Goal: Task Accomplishment & Management: Manage account settings

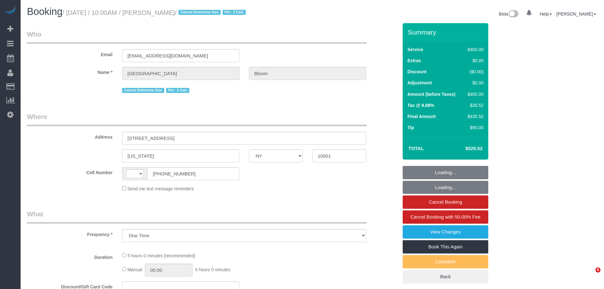
select select "NY"
select select "string:US"
select select "300"
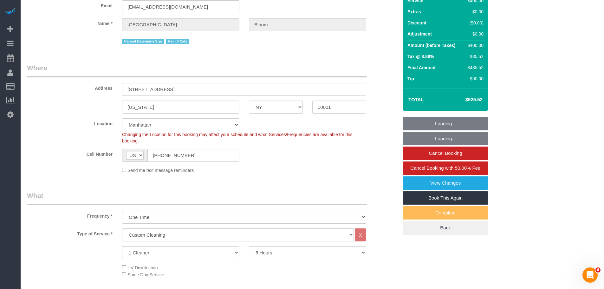
select select "object:952"
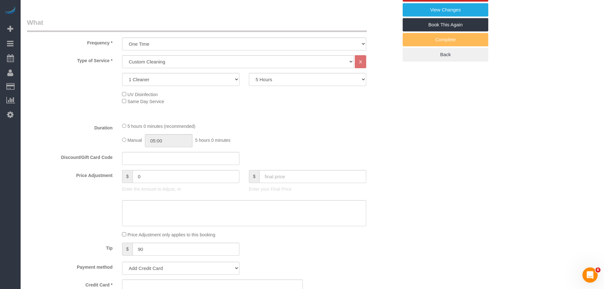
select select "spot1"
select select "number:89"
select select "number:90"
select select "number:14"
select select "number:5"
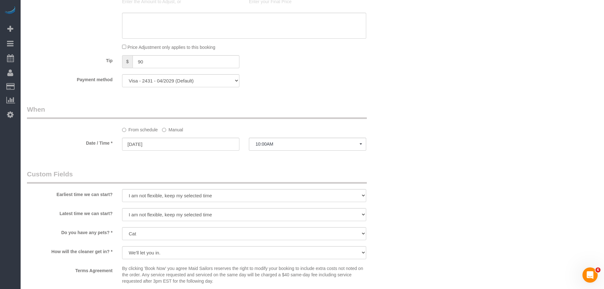
select select "string:stripe-pm_1SHVqN4VGloSiKo7rFGm6FRL"
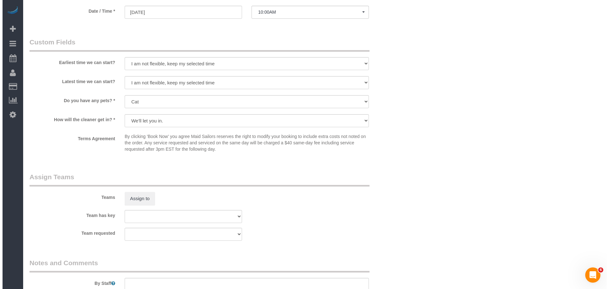
scroll to position [603, 0]
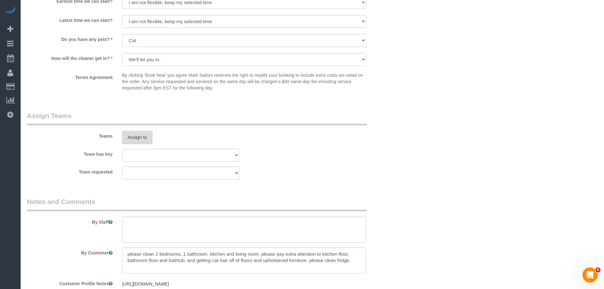
click at [133, 141] on button "Assign to" at bounding box center [137, 137] width 30 height 13
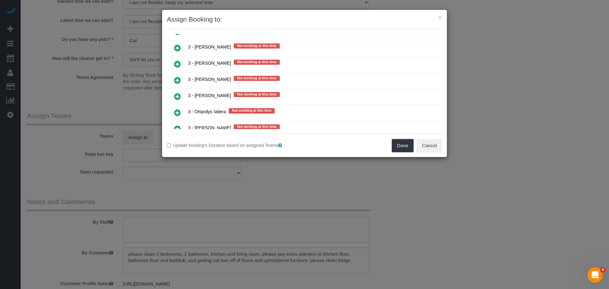
scroll to position [1078, 0]
click at [178, 63] on icon at bounding box center [177, 65] width 7 height 8
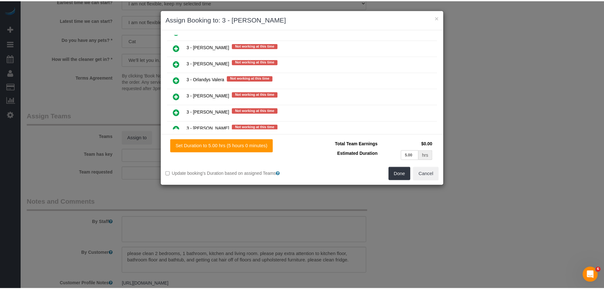
scroll to position [1093, 0]
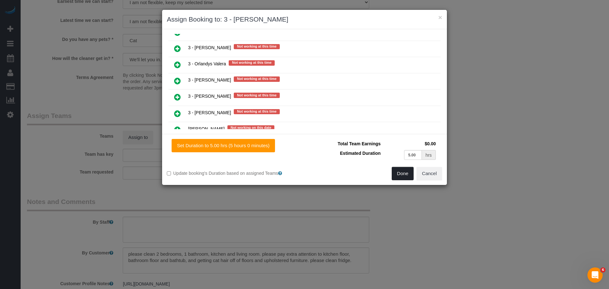
click at [403, 174] on button "Done" at bounding box center [403, 173] width 22 height 13
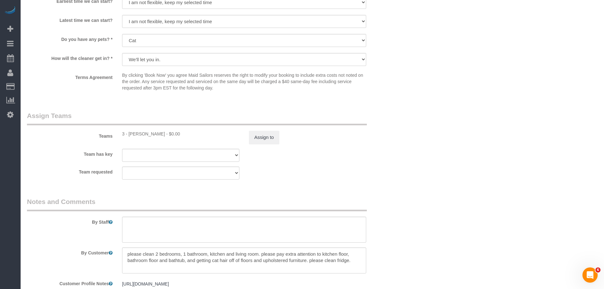
click at [385, 168] on div "Team requested 000- Donna Mercado 000 - Partnerships 000 - TEAM JOB 0 - Alioune…" at bounding box center [212, 172] width 381 height 13
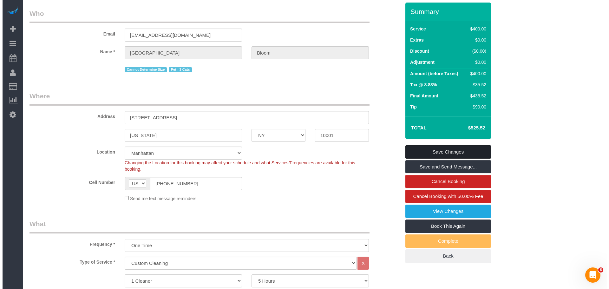
scroll to position [32, 0]
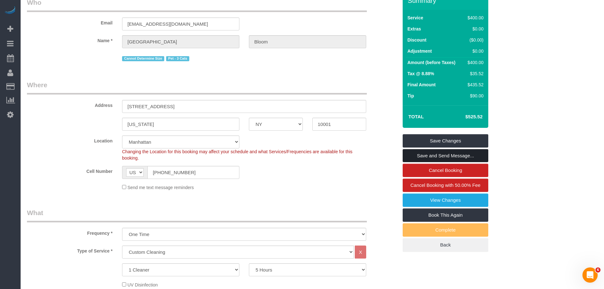
click at [423, 152] on link "Save and Send Message..." at bounding box center [446, 155] width 86 height 13
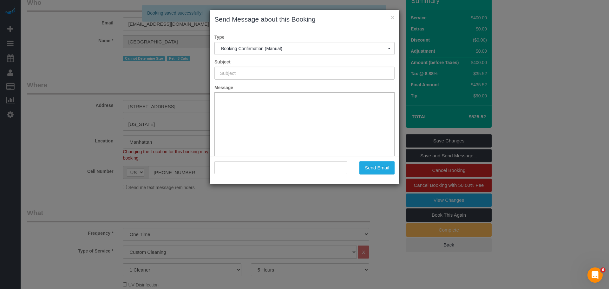
type input "Cleaning Confirmed for 10/13/2025 at 10:00am"
type input ""Madison Bloom" <madisonvaughnbloom@gmail.com>"
click at [148, 87] on div "× Send Message about this Booking Type Booking Confirmation (Manual) Booking Co…" at bounding box center [304, 144] width 609 height 289
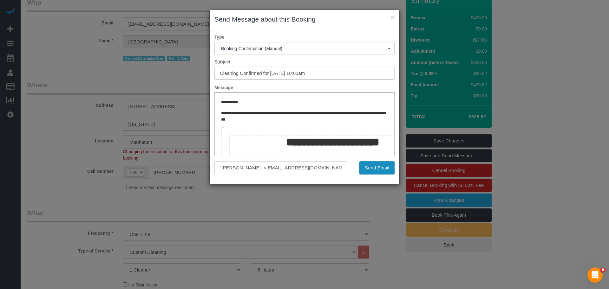
click at [374, 163] on button "Send Email" at bounding box center [376, 167] width 35 height 13
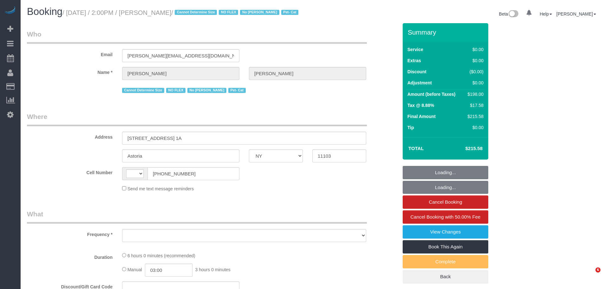
select select "NY"
select select "object:584"
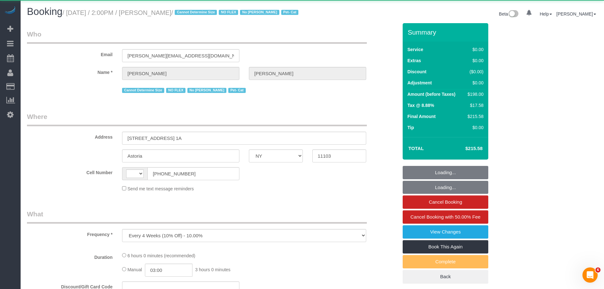
select select "string:US"
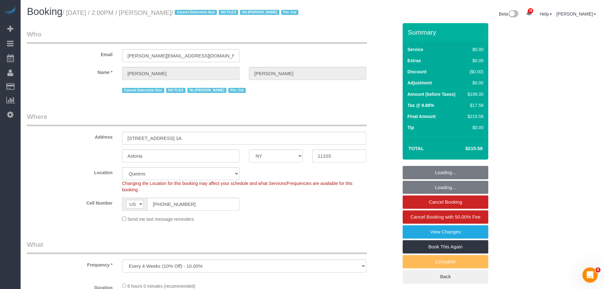
select select "string:stripe-pm_1QLvt54VGloSiKo7dC2NJORx"
select select "spot1"
select select "number:89"
select select "number:90"
select select "number:14"
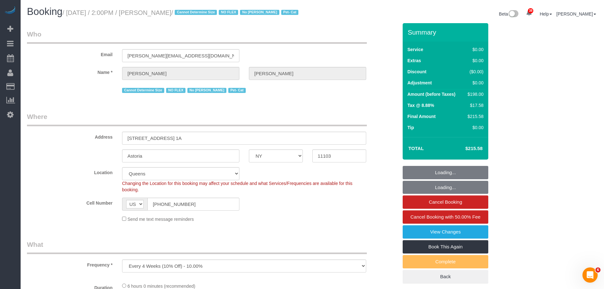
select select "number:5"
select select "object:1090"
select select "2"
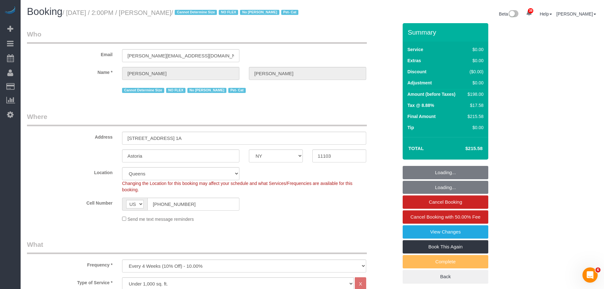
select select "2"
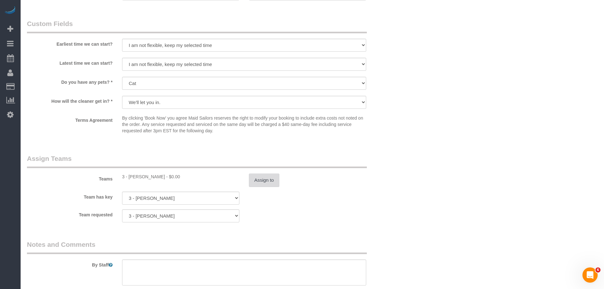
click at [264, 187] on button "Assign to" at bounding box center [264, 179] width 30 height 13
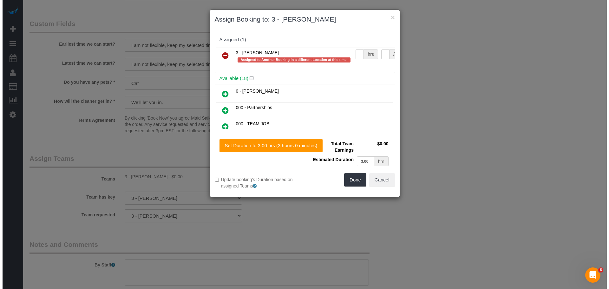
scroll to position [690, 0]
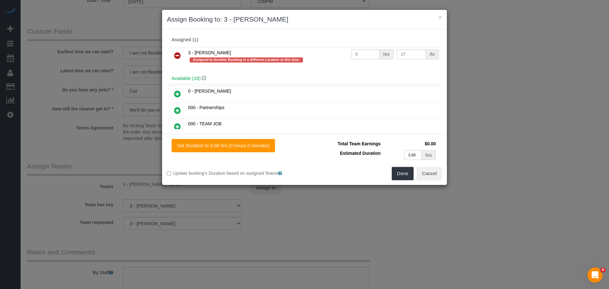
click at [179, 54] on icon at bounding box center [177, 56] width 7 height 8
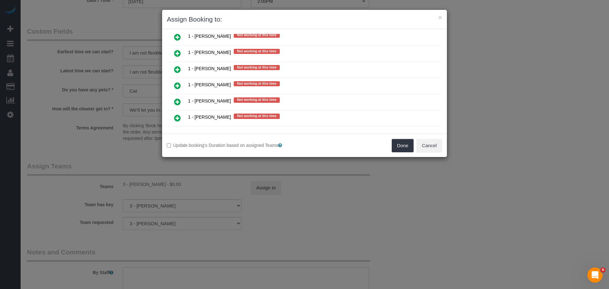
scroll to position [603, 0]
click at [177, 85] on icon at bounding box center [177, 86] width 7 height 8
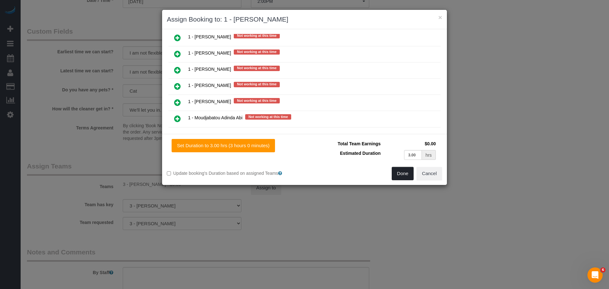
drag, startPoint x: 407, startPoint y: 176, endPoint x: 385, endPoint y: 175, distance: 21.9
click at [407, 176] on button "Done" at bounding box center [403, 173] width 22 height 13
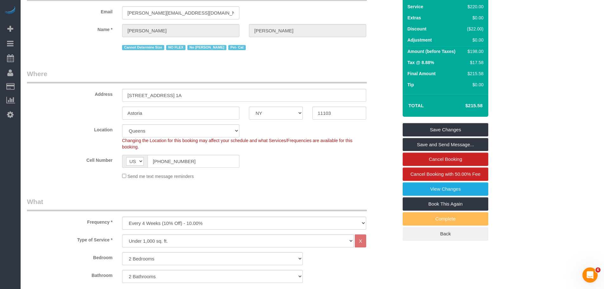
scroll to position [32, 0]
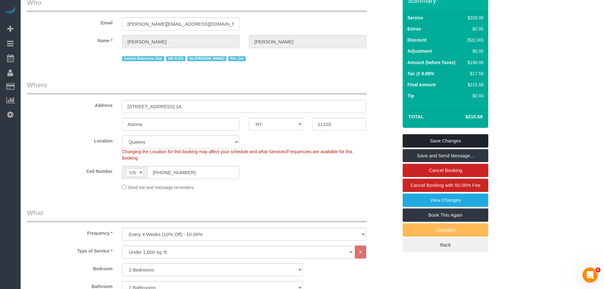
click at [445, 147] on link "Save Changes" at bounding box center [446, 140] width 86 height 13
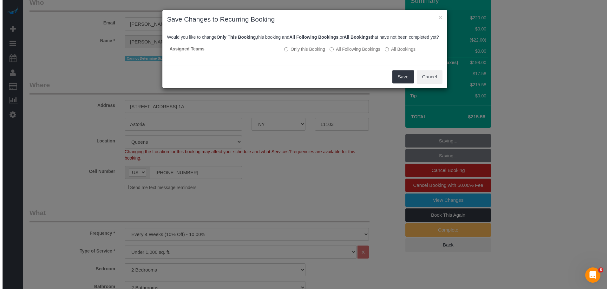
scroll to position [24, 0]
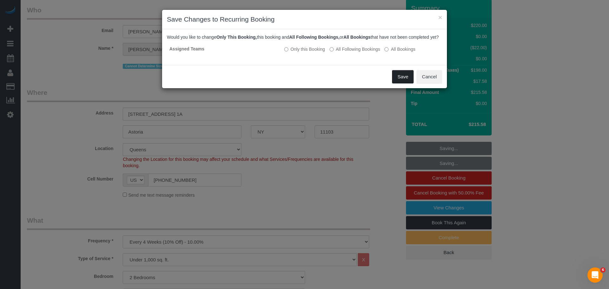
click at [401, 83] on button "Save" at bounding box center [403, 76] width 22 height 13
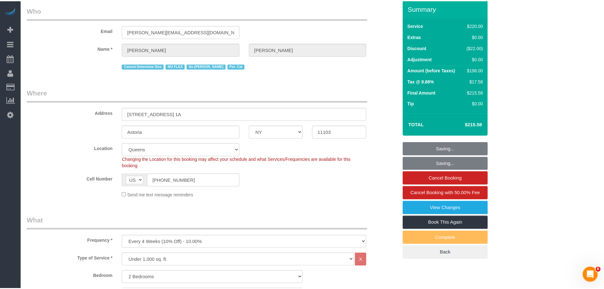
scroll to position [32, 0]
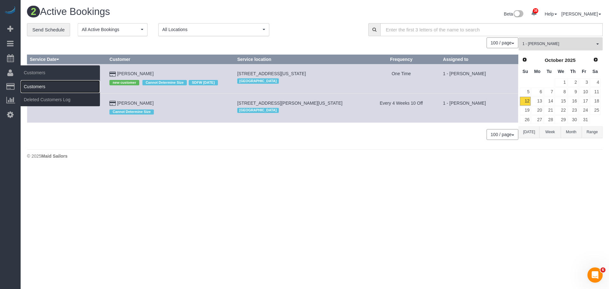
drag, startPoint x: 32, startPoint y: 84, endPoint x: 38, endPoint y: 84, distance: 6.4
click at [32, 84] on link "Customers" at bounding box center [60, 86] width 79 height 13
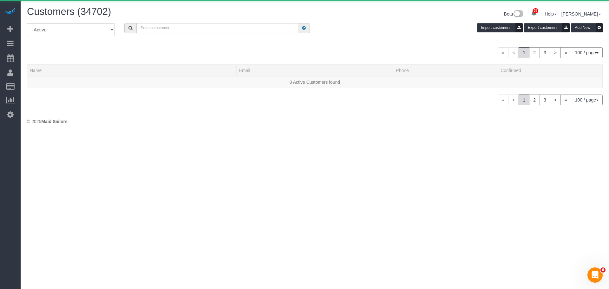
click at [148, 28] on input "text" at bounding box center [217, 28] width 162 height 10
paste input "Daniel Rivera"
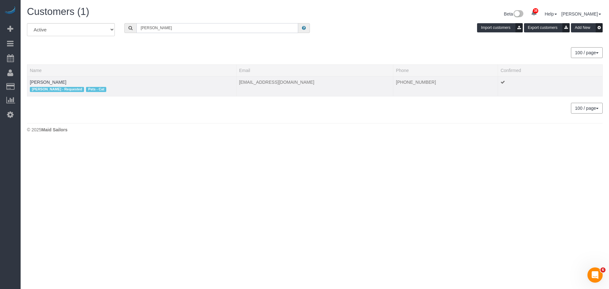
type input "Daniel Rivera"
click at [45, 78] on td "Daniel Rivera Ana Araujo - Requested Pets - Cat" at bounding box center [131, 86] width 209 height 20
click at [46, 81] on link "Daniel Rivera" at bounding box center [48, 82] width 36 height 5
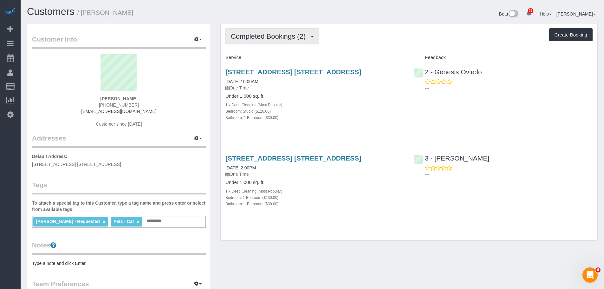
click at [284, 36] on span "Completed Bookings (2)" at bounding box center [270, 36] width 78 height 8
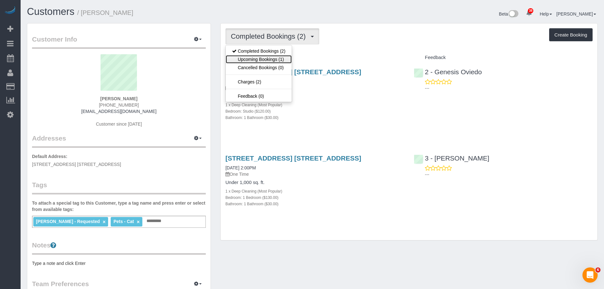
click at [282, 57] on link "Upcoming Bookings (1)" at bounding box center [259, 59] width 66 height 8
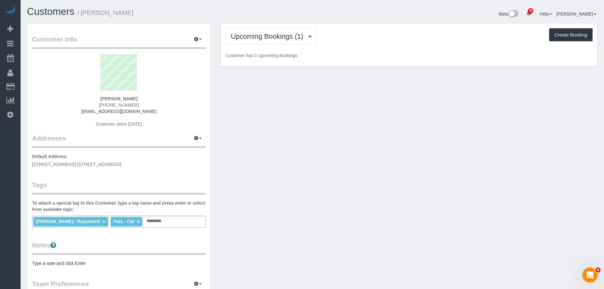
click at [369, 46] on div "Upcoming Bookings (1) Completed Bookings (2) Upcoming Bookings (1) Cancelled Bo…" at bounding box center [409, 44] width 377 height 43
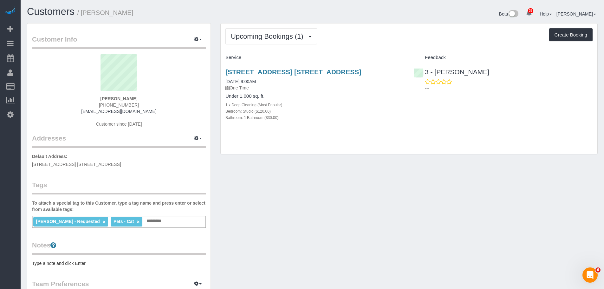
click at [372, 40] on div "Upcoming Bookings (1) Completed Bookings (2) Upcoming Bookings (1) Cancelled Bo…" at bounding box center [408, 36] width 367 height 16
click at [336, 73] on link "10 City Point, Apt. 39h, Brooklyn, NY 11201" at bounding box center [293, 71] width 136 height 7
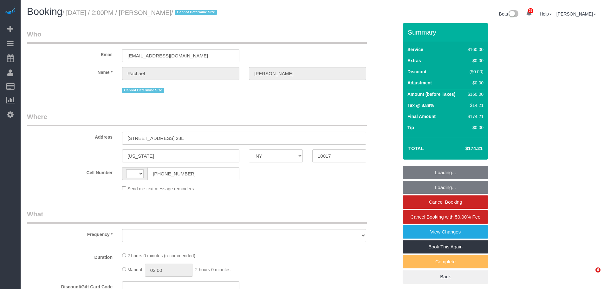
select select "NY"
select select "spot1"
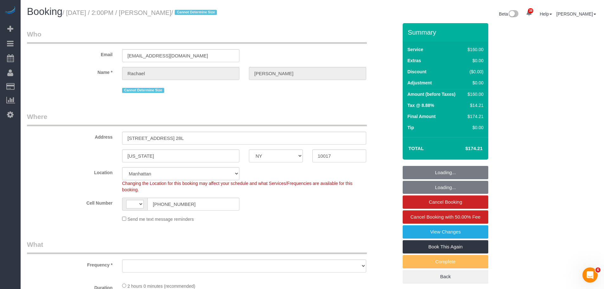
select select "string:US"
select select "object:1393"
select select "number:62"
select select "number:90"
select select "number:15"
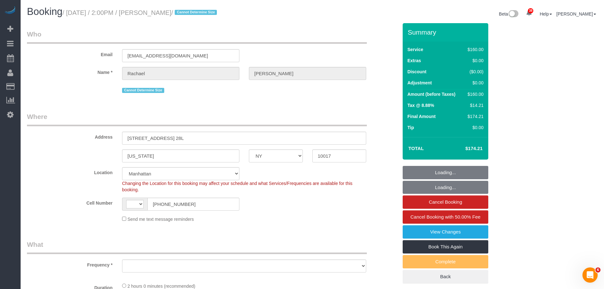
select select "number:5"
select select "object:1542"
select select "string:stripe-pm_1RJn3A4VGloSiKo7Dcni2P4E"
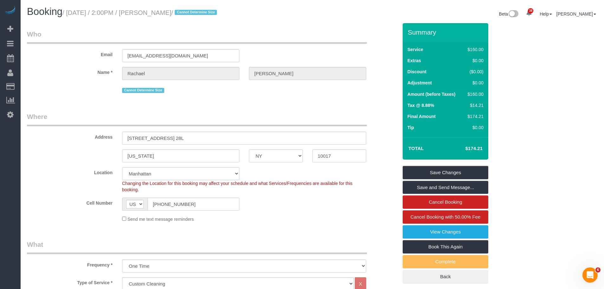
click at [313, 35] on legend "Who" at bounding box center [197, 36] width 340 height 14
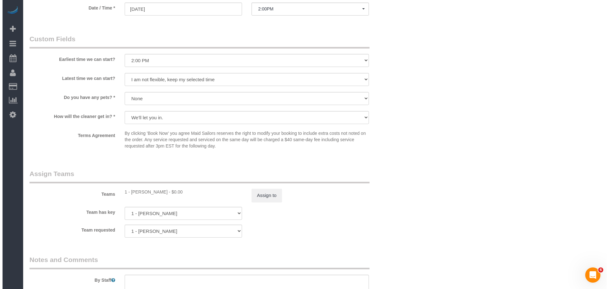
scroll to position [603, 0]
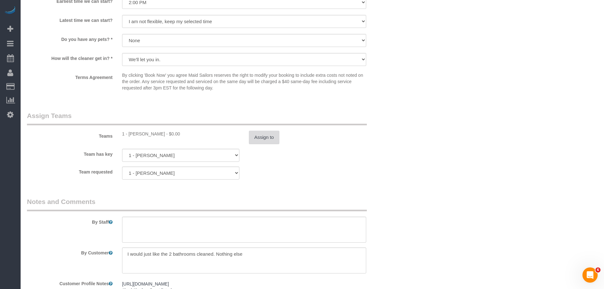
click at [265, 142] on button "Assign to" at bounding box center [264, 137] width 30 height 13
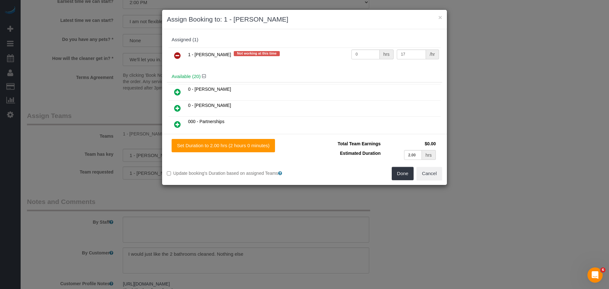
drag, startPoint x: 175, startPoint y: 55, endPoint x: 198, endPoint y: 60, distance: 23.3
click at [175, 55] on icon at bounding box center [177, 56] width 7 height 8
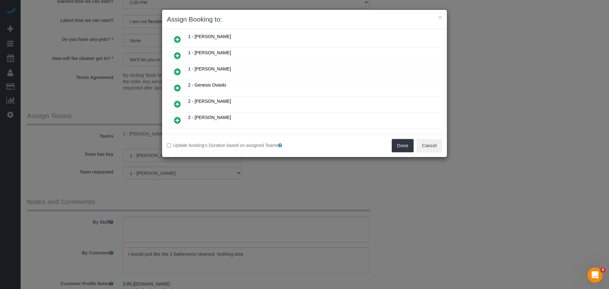
scroll to position [159, 0]
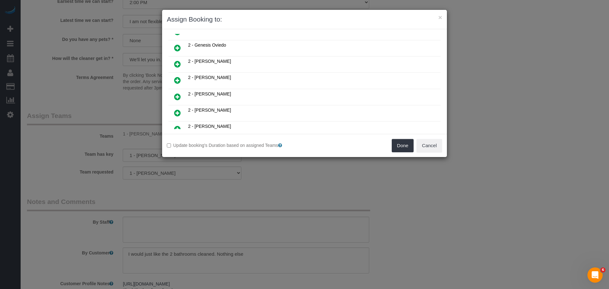
drag, startPoint x: 179, startPoint y: 47, endPoint x: 197, endPoint y: 52, distance: 18.6
click at [179, 47] on icon at bounding box center [177, 48] width 7 height 8
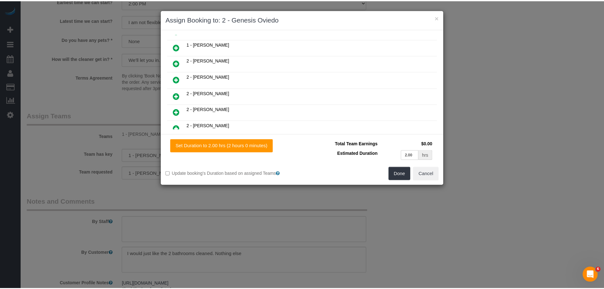
scroll to position [174, 0]
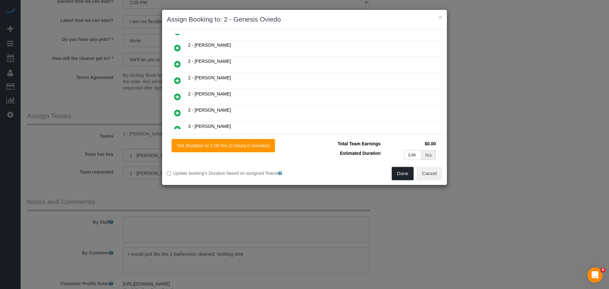
click at [400, 174] on button "Done" at bounding box center [403, 173] width 22 height 13
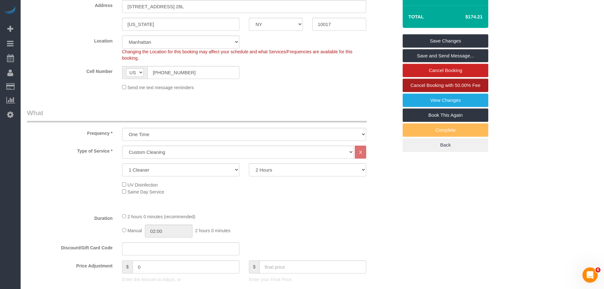
scroll to position [63, 0]
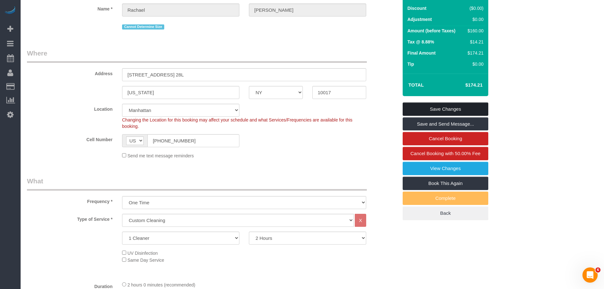
click at [459, 105] on link "Save Changes" at bounding box center [446, 108] width 86 height 13
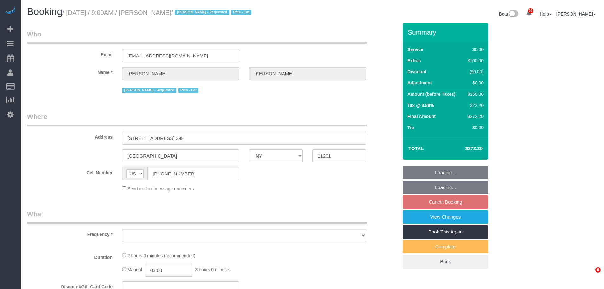
select select "NY"
select select "string:stripe-pm_1RRJXB4VGloSiKo7ygoYfvdN"
select select "number:57"
select select "number:74"
select select "number:14"
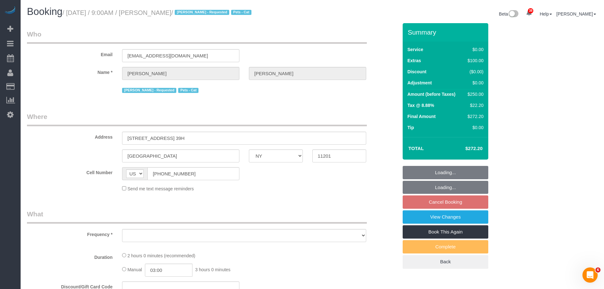
select select "number:6"
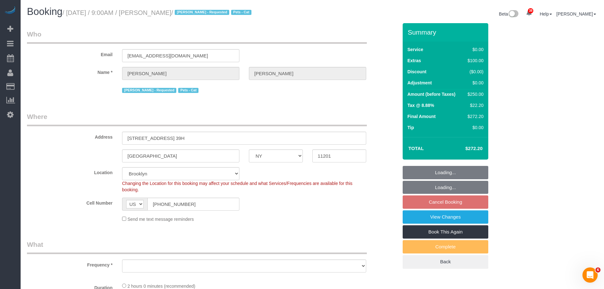
select select "object:1069"
select select "spot2"
select select "object:1472"
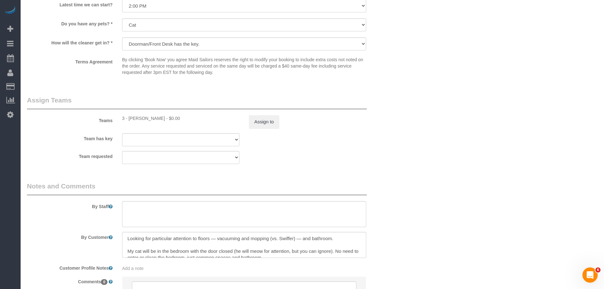
scroll to position [808, 0]
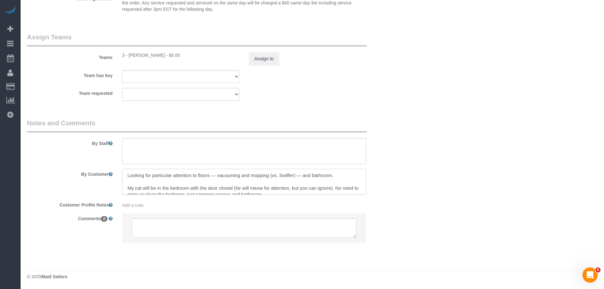
drag, startPoint x: 203, startPoint y: 175, endPoint x: 222, endPoint y: 174, distance: 19.7
click at [218, 174] on textarea at bounding box center [244, 182] width 244 height 26
click at [243, 175] on textarea at bounding box center [244, 182] width 244 height 26
click at [157, 176] on textarea at bounding box center [244, 182] width 244 height 26
click at [158, 188] on textarea at bounding box center [244, 182] width 244 height 26
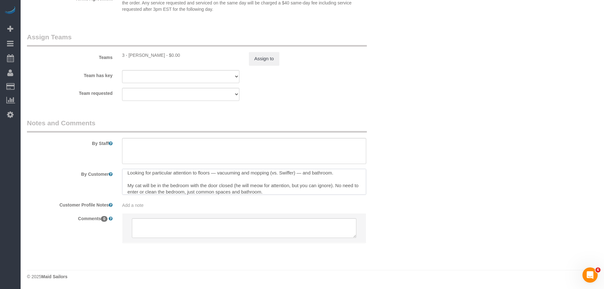
scroll to position [6, 0]
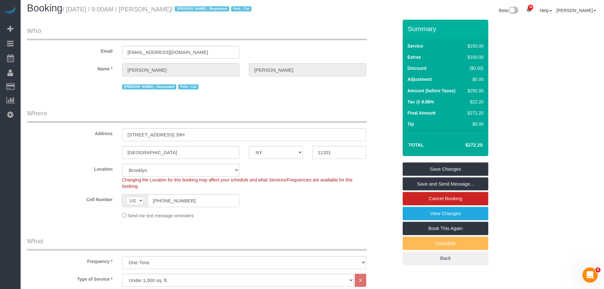
scroll to position [0, 0]
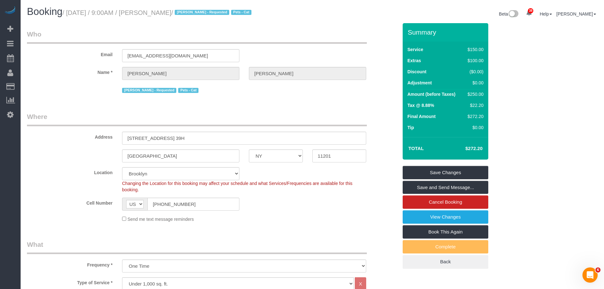
click at [73, 16] on h1 "Booking / October 15, 2025 / 9:00AM / Daniel Rivera / Ana Araujo - Requested Pe…" at bounding box center [167, 11] width 281 height 11
click at [181, 10] on small "/ October 15, 2025 / 9:00AM / Daniel Rivera / Ana Araujo - Requested Pets - Cat" at bounding box center [157, 12] width 191 height 7
copy small "October 15, 2025 / 9:00AM / Daniel Rivera"
click at [77, 11] on small "/ October 15, 2025 / 9:00AM / Daniel Rivera / Ana Araujo - Requested Pets - Cat" at bounding box center [157, 12] width 191 height 7
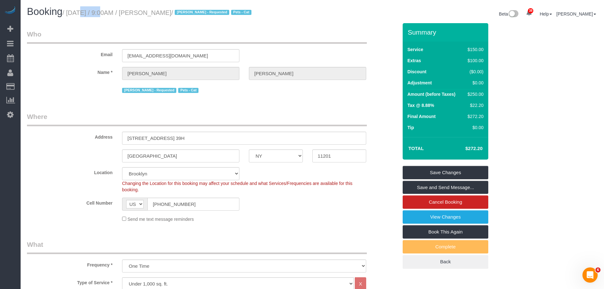
click at [77, 11] on small "/ October 15, 2025 / 9:00AM / Daniel Rivera / Ana Araujo - Requested Pets - Cat" at bounding box center [157, 12] width 191 height 7
click at [176, 16] on h1 "Booking / October 15, 2025 / 9:00AM / Daniel Rivera / Ana Araujo - Requested Pe…" at bounding box center [167, 11] width 281 height 11
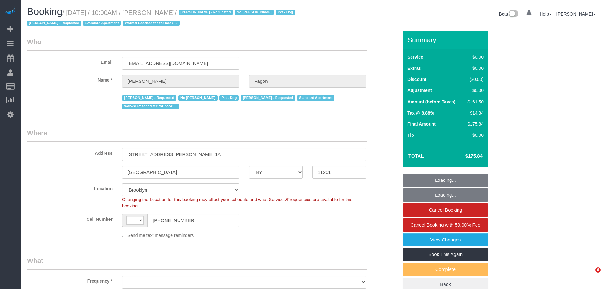
select select "NY"
select select "number:60"
select select "number:74"
select select "number:13"
select select "number:5"
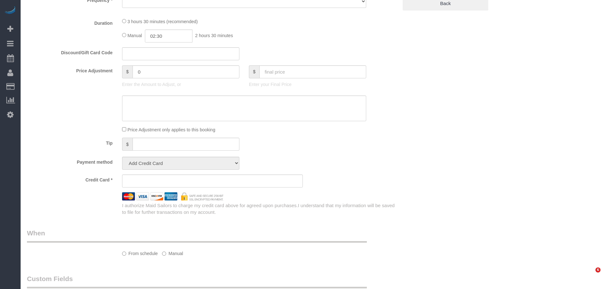
select select "string:[GEOGRAPHIC_DATA]"
select select "object:1088"
select select "string:stripe-pm_1N7MCH4VGloSiKo7X7U6WIVW"
select select "1"
select select "2"
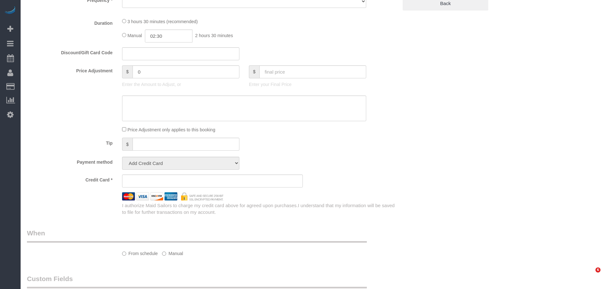
select select "spot1"
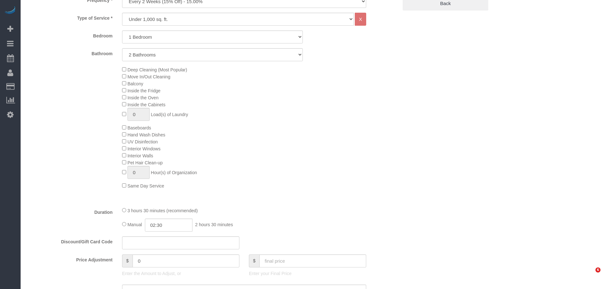
select select "object:1487"
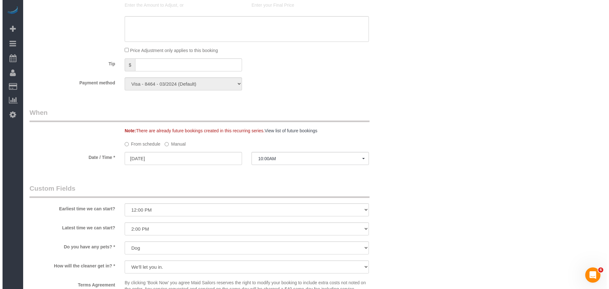
scroll to position [666, 0]
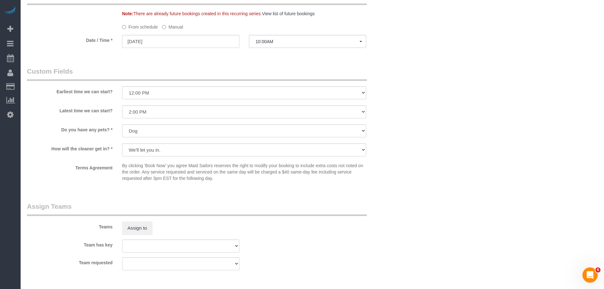
click at [168, 26] on label "Manual" at bounding box center [172, 26] width 21 height 9
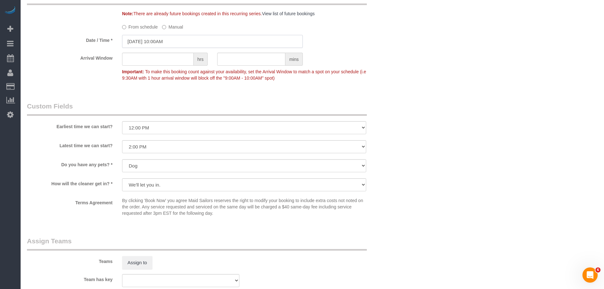
click at [167, 43] on input "[DATE] 10:00AM" at bounding box center [212, 41] width 181 height 13
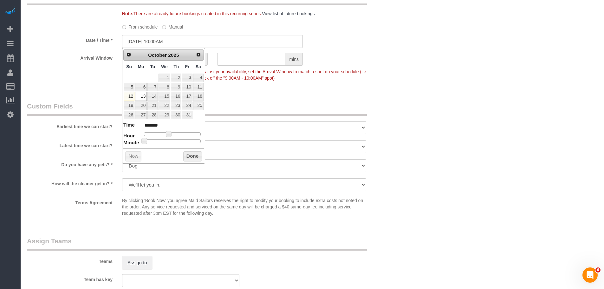
type input "[DATE] 2:00PM"
type input "******"
click at [179, 134] on div at bounding box center [172, 134] width 57 height 4
click at [193, 158] on button "Done" at bounding box center [192, 156] width 19 height 10
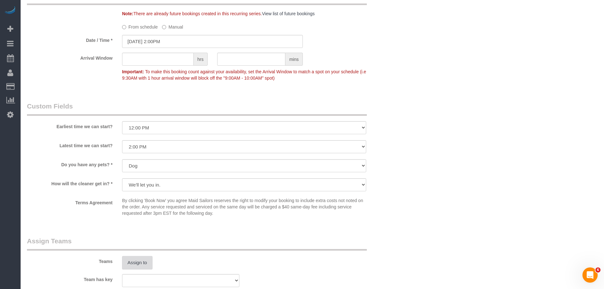
click at [136, 262] on button "Assign to" at bounding box center [137, 262] width 30 height 13
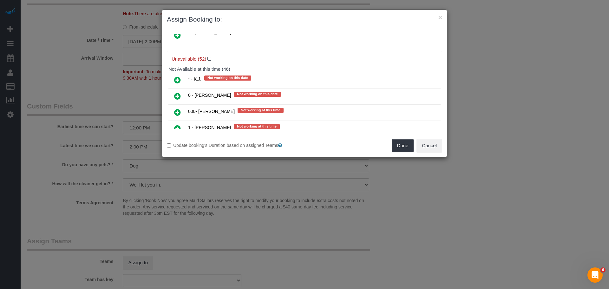
click at [176, 80] on icon at bounding box center [177, 80] width 7 height 8
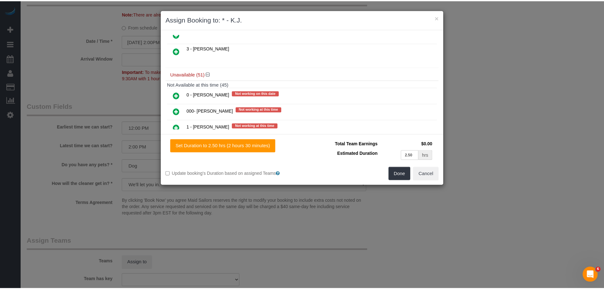
scroll to position [333, 0]
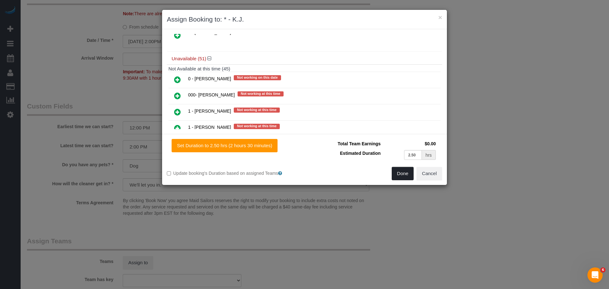
click at [403, 175] on button "Done" at bounding box center [403, 173] width 22 height 13
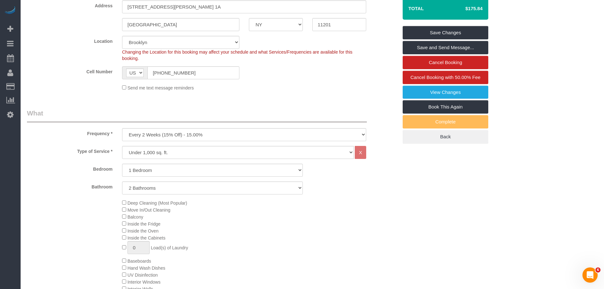
scroll to position [95, 0]
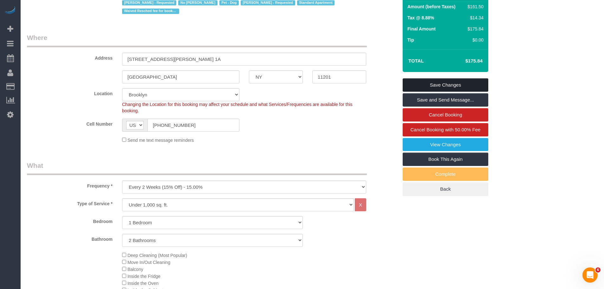
click at [434, 81] on link "Save Changes" at bounding box center [446, 84] width 86 height 13
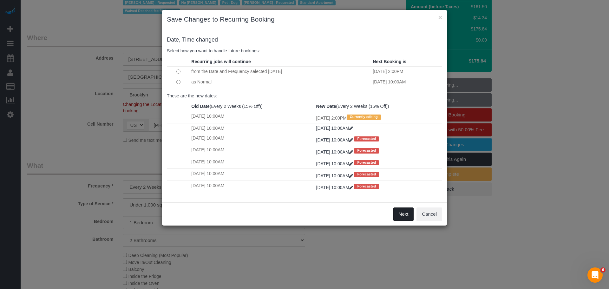
click at [407, 211] on button "Next" at bounding box center [403, 213] width 21 height 13
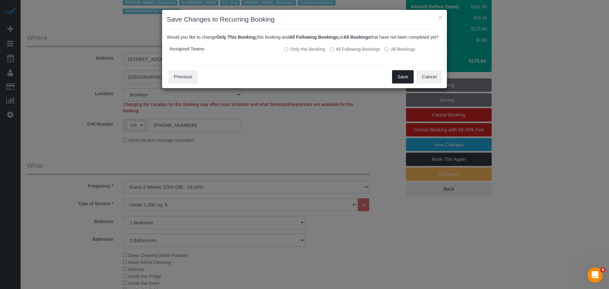
click at [399, 83] on button "Save" at bounding box center [403, 76] width 22 height 13
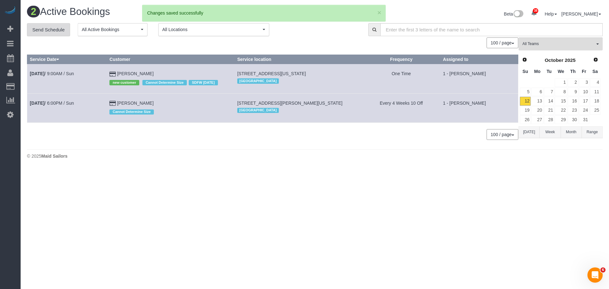
click at [45, 27] on link "Send Schedule" at bounding box center [48, 29] width 43 height 13
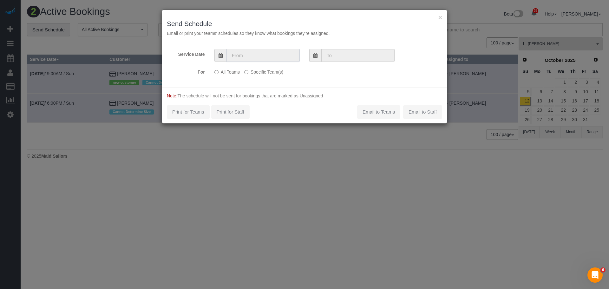
click at [243, 52] on input "text" at bounding box center [262, 55] width 73 height 13
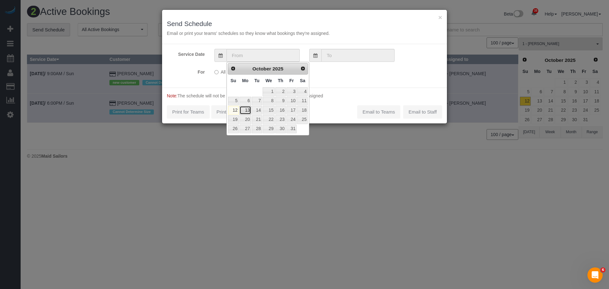
click at [244, 111] on link "13" at bounding box center [245, 110] width 12 height 9
type input "[DATE]"
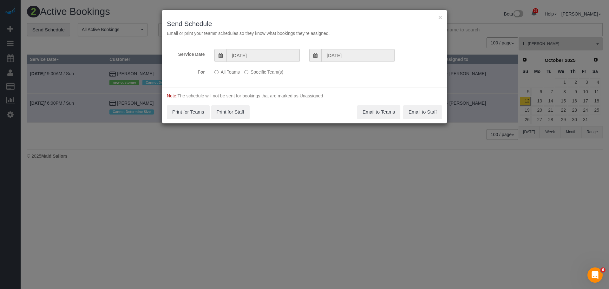
click at [255, 69] on label "Specific Team(s)" at bounding box center [263, 71] width 39 height 9
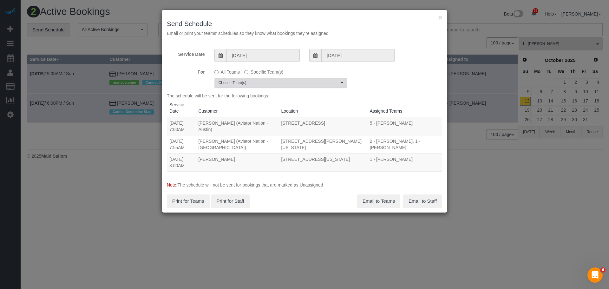
click at [264, 79] on button "Choose Team(s)" at bounding box center [280, 83] width 133 height 10
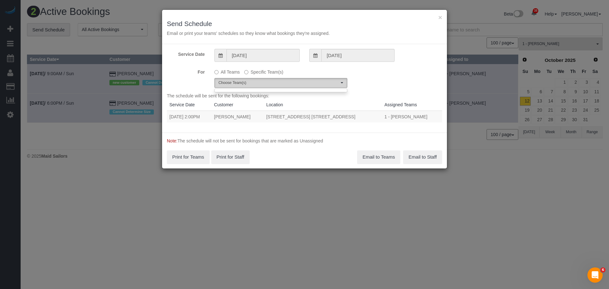
click at [282, 81] on span "Choose Team(s)" at bounding box center [279, 82] width 121 height 5
click at [315, 82] on span "Choose Team(s)" at bounding box center [279, 82] width 121 height 5
click at [382, 73] on div "For All Teams Specific Team(s) Choose Team(s)" at bounding box center [304, 77] width 285 height 21
click at [441, 18] on button "×" at bounding box center [440, 17] width 4 height 7
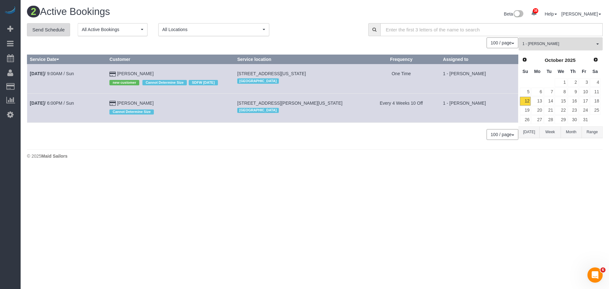
click at [50, 28] on link "Send Schedule" at bounding box center [48, 29] width 43 height 13
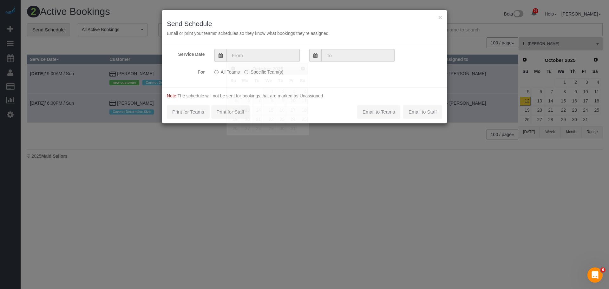
click at [266, 60] on input "text" at bounding box center [262, 55] width 73 height 13
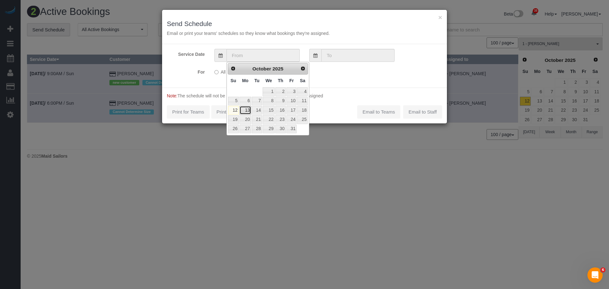
click at [243, 109] on link "13" at bounding box center [245, 110] width 12 height 9
type input "[DATE]"
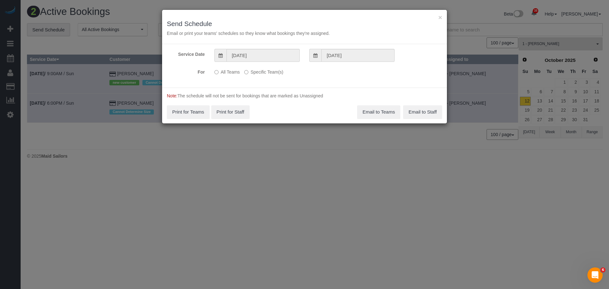
click at [261, 73] on label "Specific Team(s)" at bounding box center [263, 71] width 39 height 9
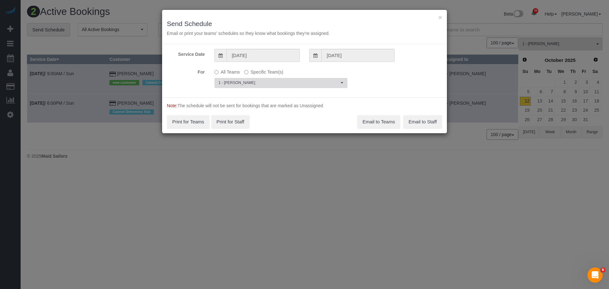
click at [266, 82] on span "1 - [PERSON_NAME]" at bounding box center [279, 82] width 121 height 5
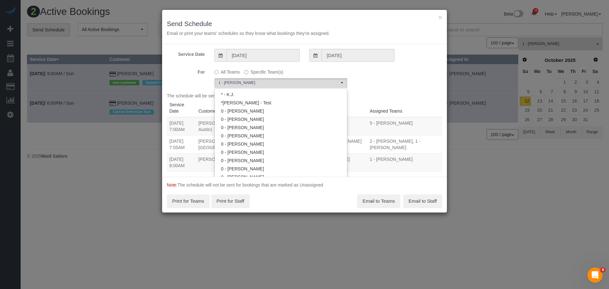
scroll to position [289, 0]
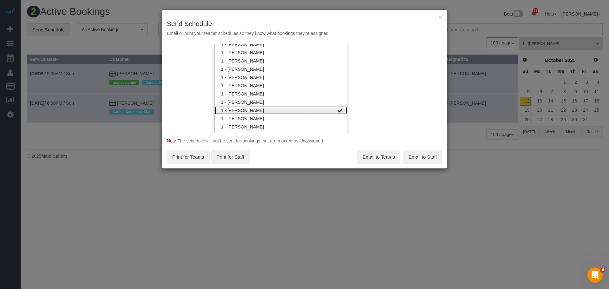
click at [288, 112] on link "1 - [PERSON_NAME]" at bounding box center [281, 110] width 132 height 8
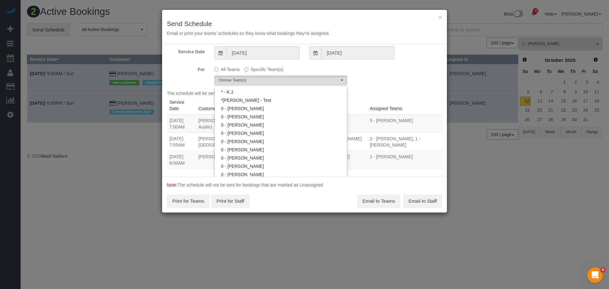
scroll to position [0, 0]
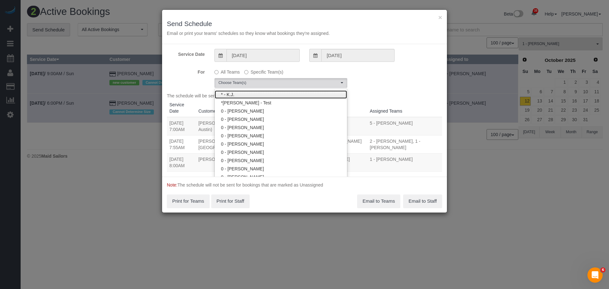
drag, startPoint x: 277, startPoint y: 95, endPoint x: 305, endPoint y: 93, distance: 29.0
click at [277, 95] on link "* - K.J." at bounding box center [281, 94] width 132 height 8
click at [379, 84] on div "For All Teams Specific Team(s) * - K.J. Choose Team(s) * - K.J. *[PERSON_NAME] …" at bounding box center [304, 77] width 285 height 21
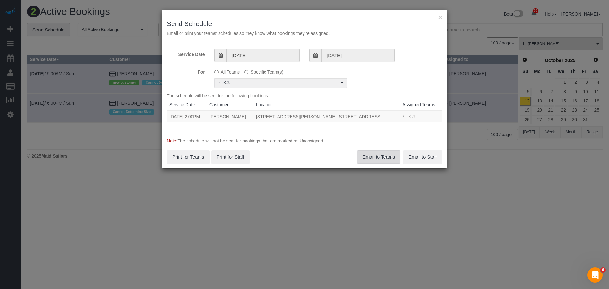
click at [382, 154] on button "Email to Teams" at bounding box center [378, 156] width 43 height 13
